Goal: Information Seeking & Learning: Learn about a topic

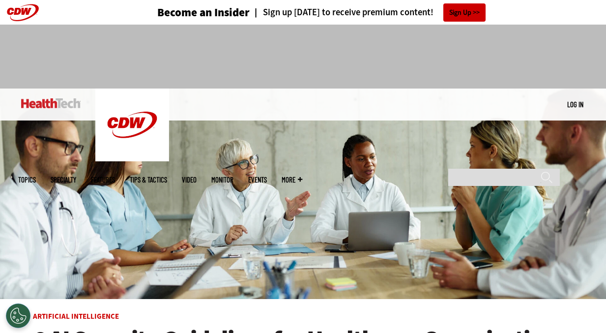
click at [167, 176] on link "Tips & Tactics" at bounding box center [148, 179] width 37 height 7
